Goal: Information Seeking & Learning: Learn about a topic

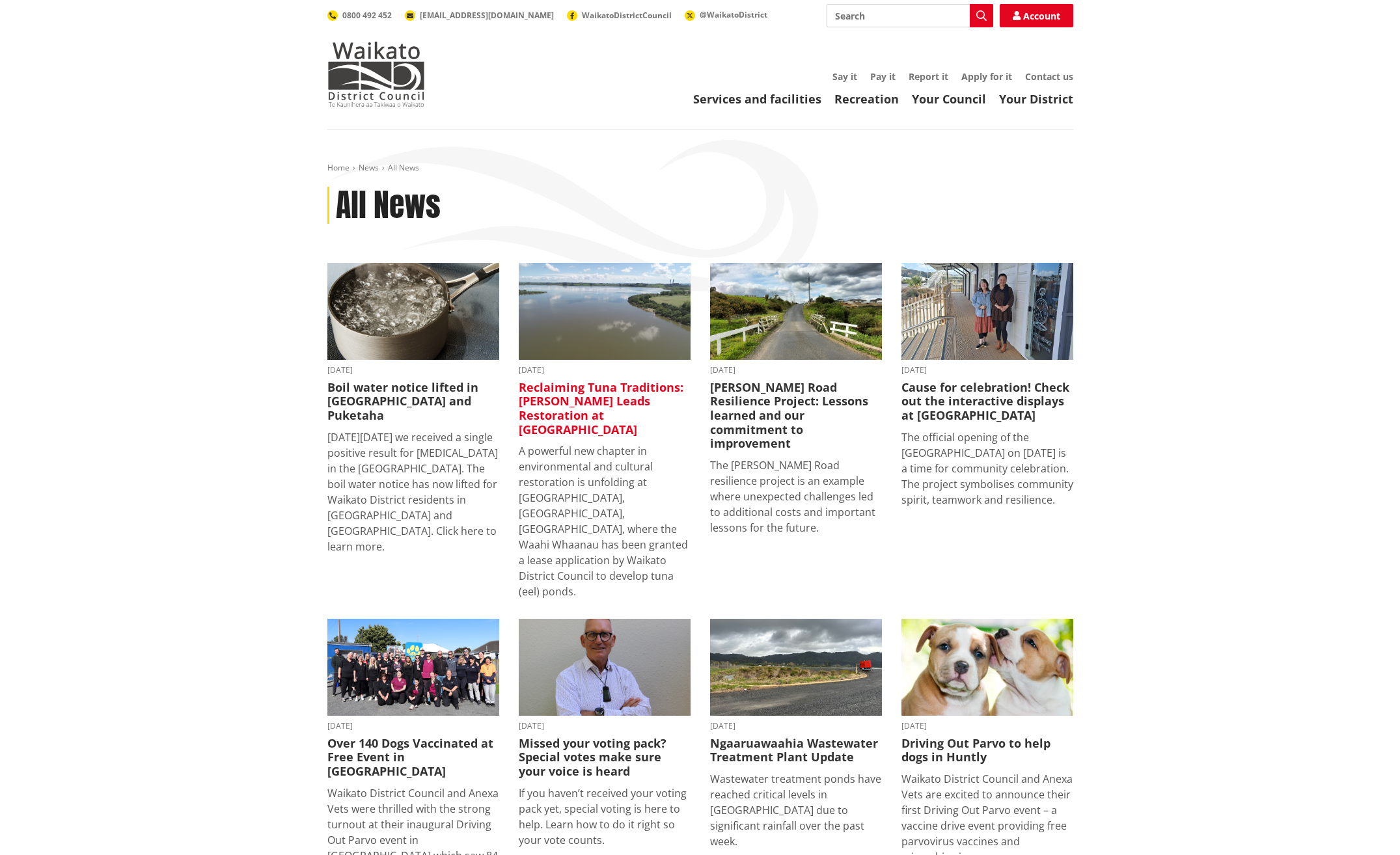
click at [575, 408] on h3 "Reclaiming Tuna Traditions: [PERSON_NAME] Leads Restoration at [GEOGRAPHIC_DATA]" at bounding box center [604, 408] width 172 height 56
